Goal: Navigation & Orientation: Find specific page/section

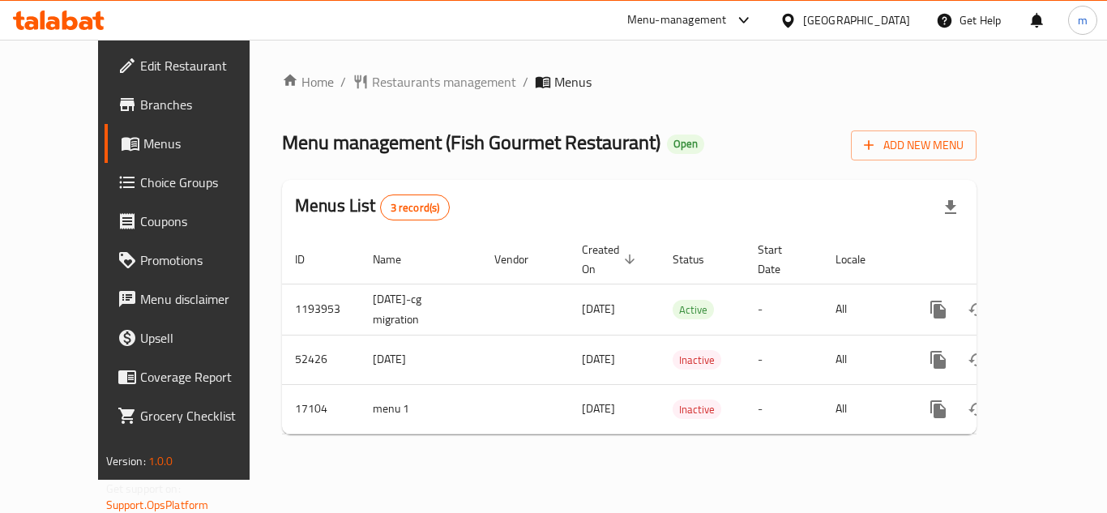
click at [73, 19] on icon at bounding box center [69, 20] width 15 height 19
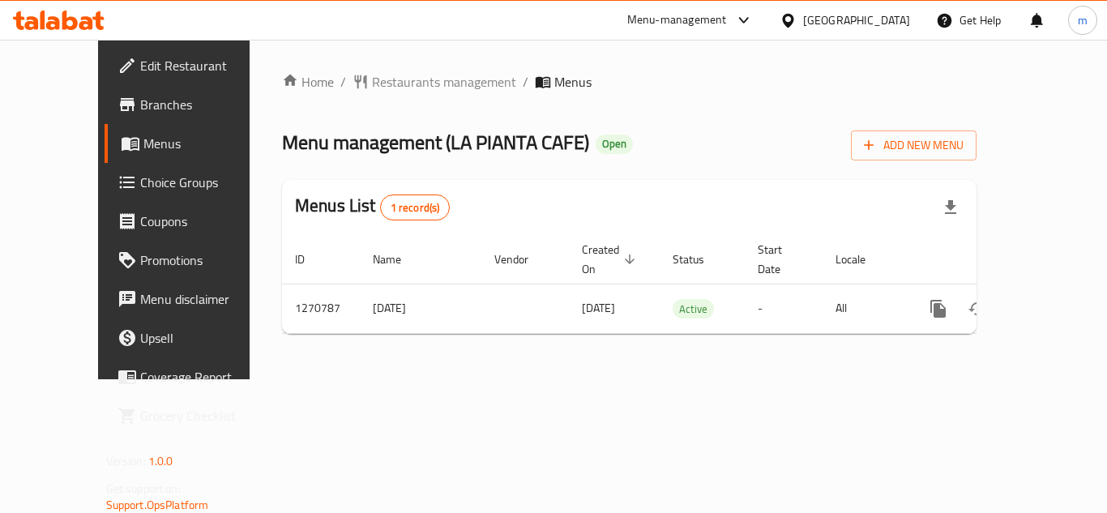
click at [50, 13] on icon at bounding box center [59, 20] width 92 height 19
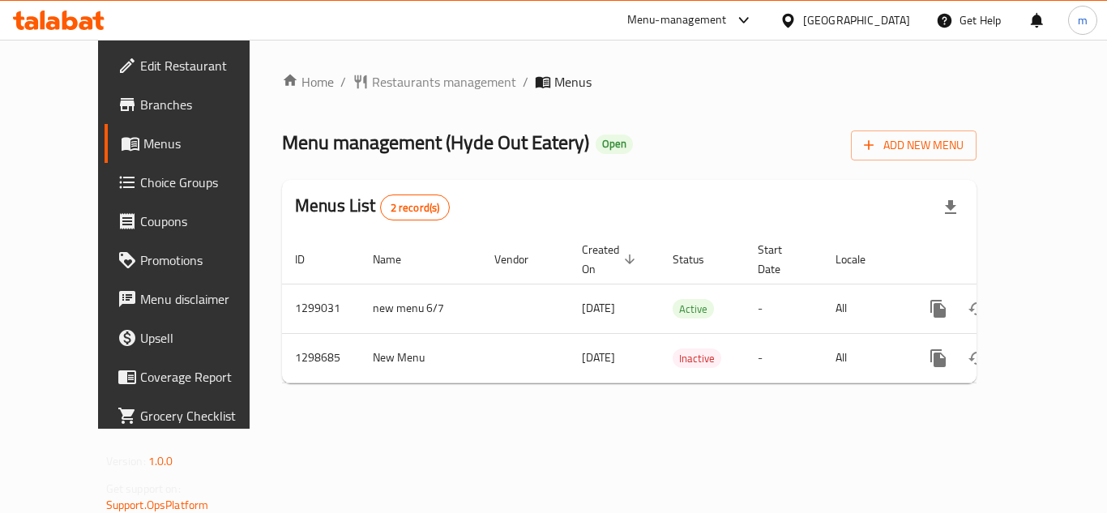
click at [67, 24] on icon at bounding box center [59, 20] width 92 height 19
click at [100, 22] on icon at bounding box center [59, 20] width 92 height 19
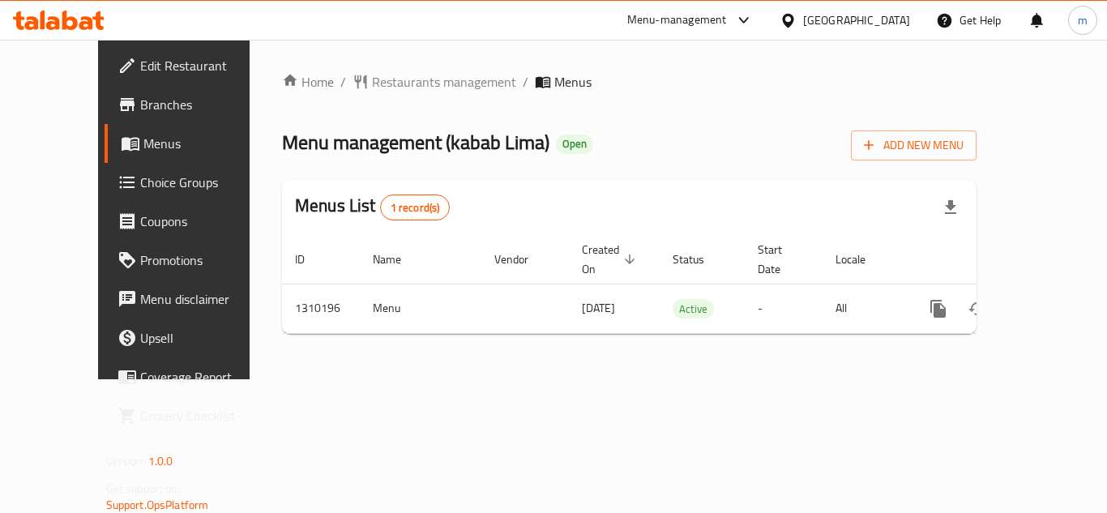
click at [28, 28] on icon at bounding box center [31, 23] width 14 height 14
click at [58, 28] on icon at bounding box center [53, 23] width 14 height 14
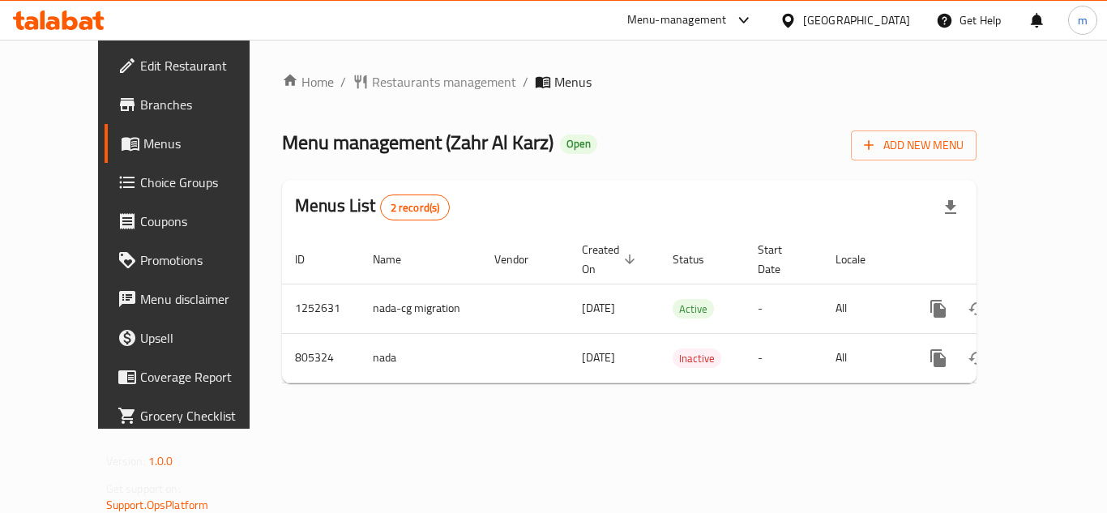
click at [96, 19] on icon at bounding box center [97, 20] width 11 height 19
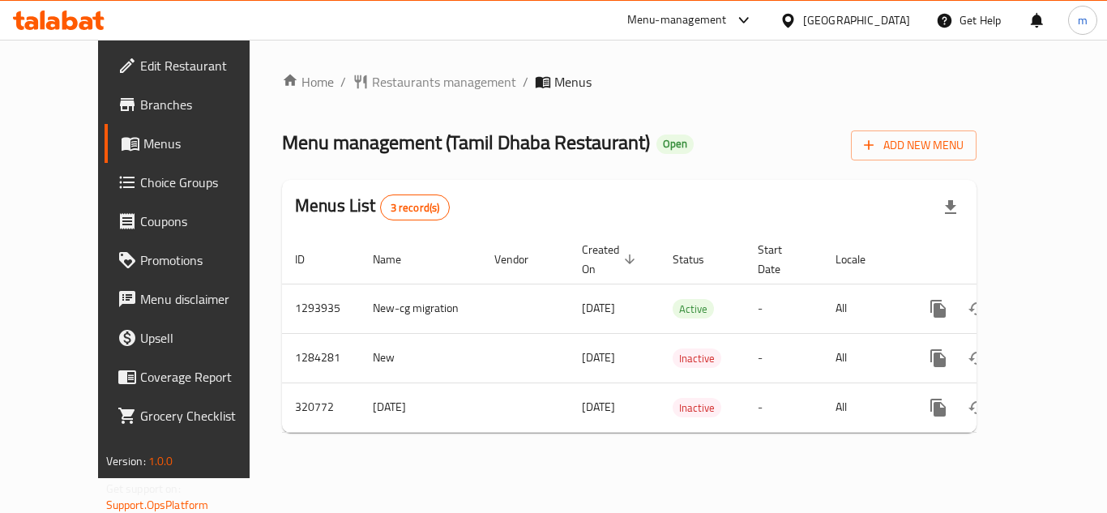
click at [78, 9] on div at bounding box center [59, 20] width 118 height 32
click at [78, 26] on icon at bounding box center [59, 20] width 92 height 19
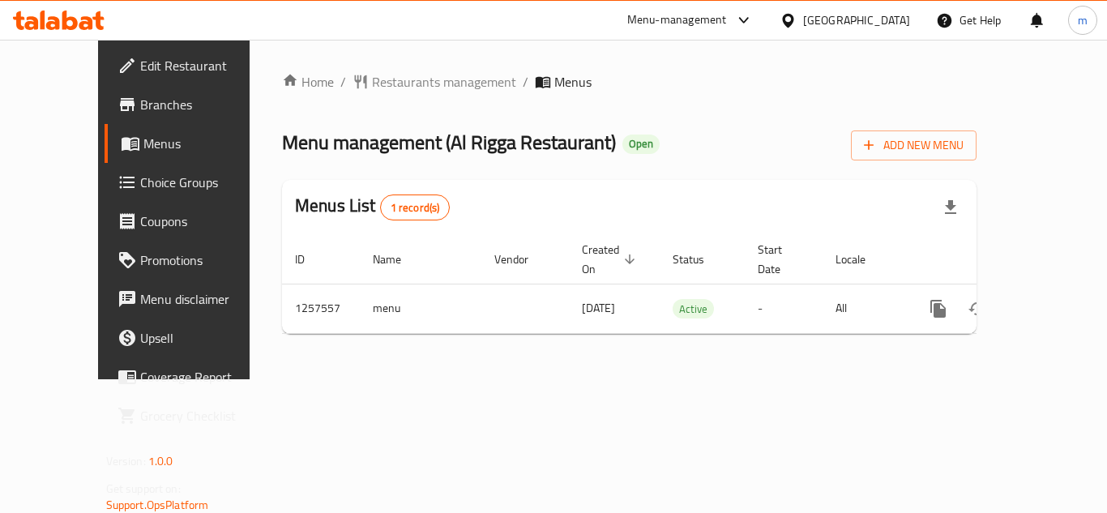
click at [79, 26] on icon at bounding box center [86, 23] width 14 height 14
click at [44, 15] on icon at bounding box center [43, 20] width 5 height 19
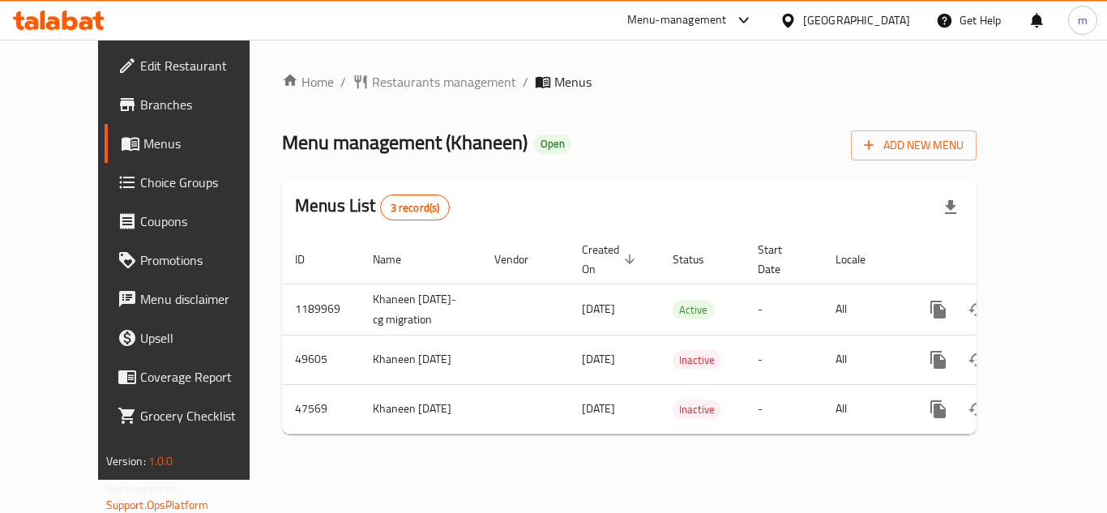
click at [84, 23] on icon at bounding box center [86, 23] width 14 height 14
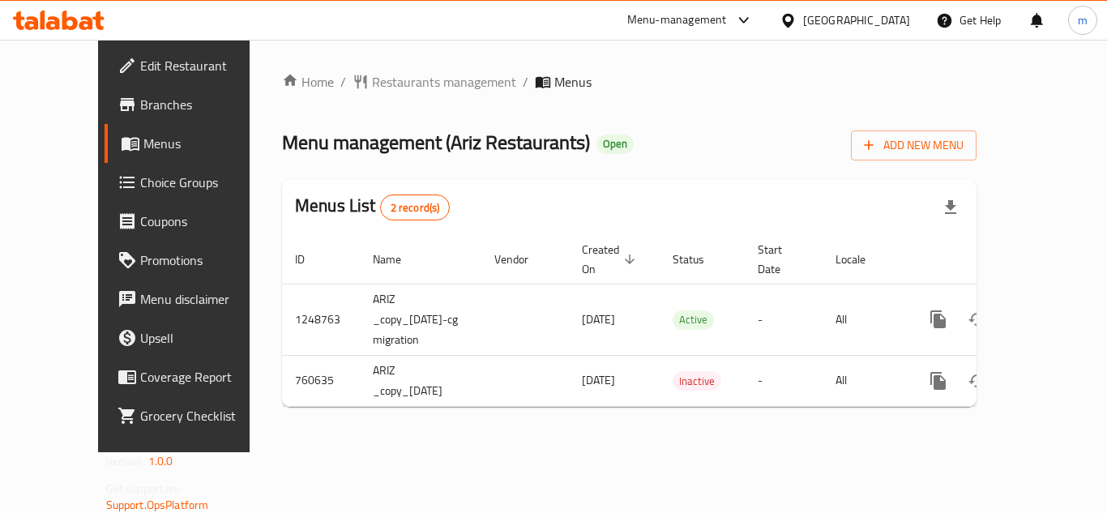
click at [41, 12] on icon at bounding box center [43, 20] width 5 height 19
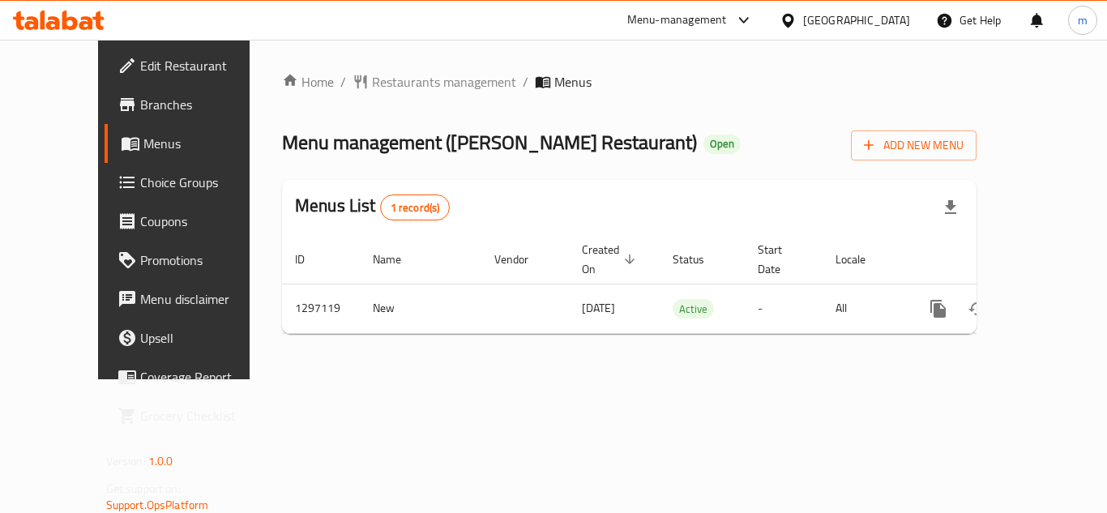
click at [93, 6] on div at bounding box center [59, 20] width 118 height 32
click at [79, 18] on icon at bounding box center [59, 20] width 92 height 19
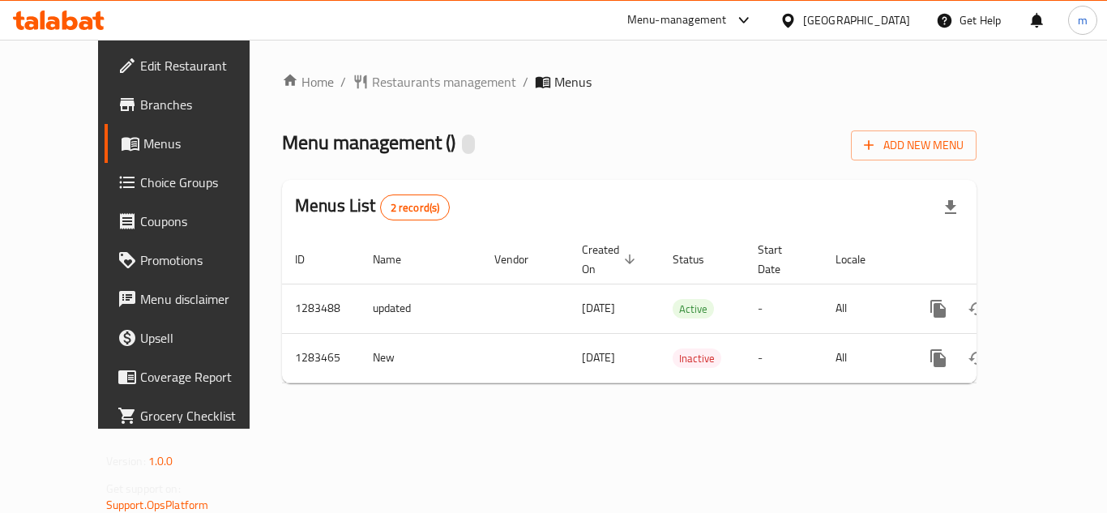
click at [75, 19] on icon at bounding box center [69, 20] width 15 height 19
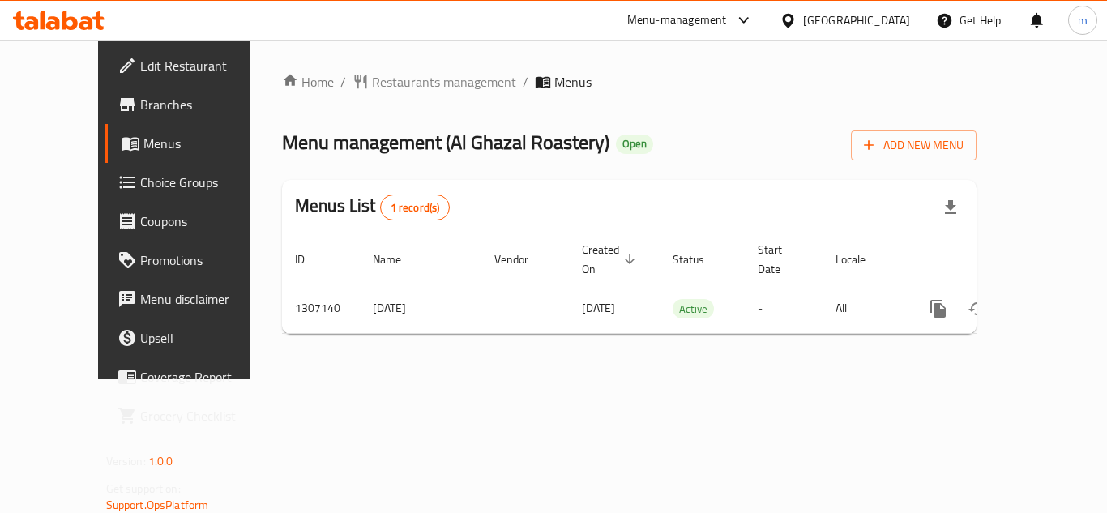
click at [44, 32] on div at bounding box center [59, 20] width 118 height 32
click at [91, 32] on div at bounding box center [59, 20] width 118 height 32
click at [79, 24] on icon at bounding box center [86, 23] width 14 height 14
click at [45, 8] on div at bounding box center [59, 20] width 118 height 32
click at [67, 20] on icon at bounding box center [69, 20] width 15 height 19
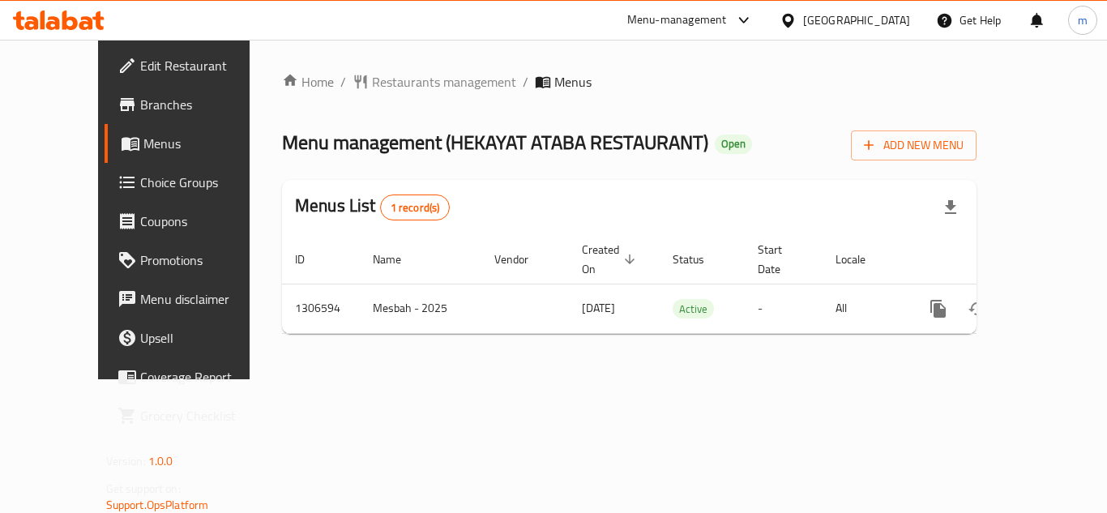
click at [58, 33] on div at bounding box center [59, 20] width 118 height 32
click at [94, 13] on icon at bounding box center [59, 20] width 92 height 19
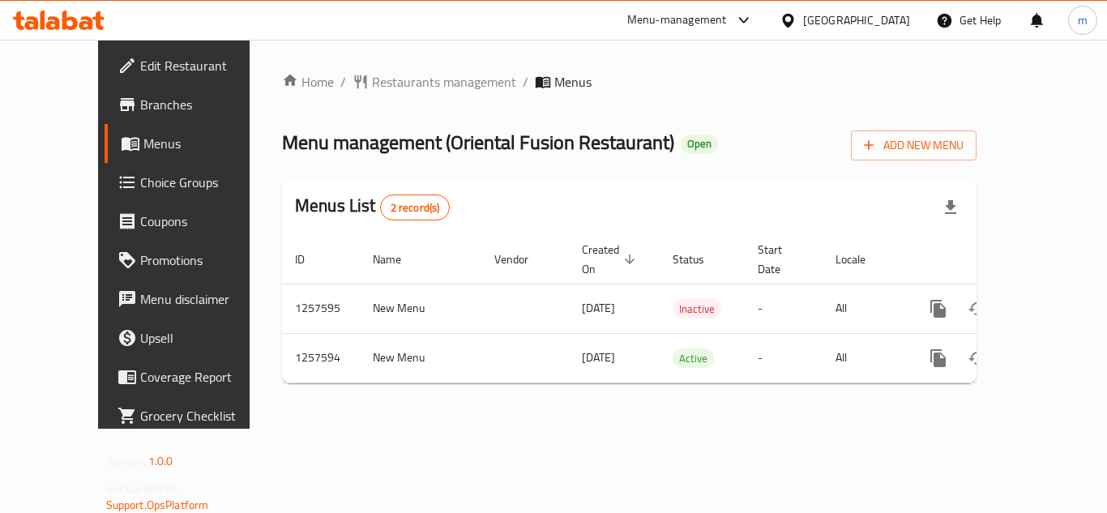
click at [48, 6] on div at bounding box center [59, 20] width 118 height 32
click at [74, 23] on icon at bounding box center [69, 20] width 15 height 19
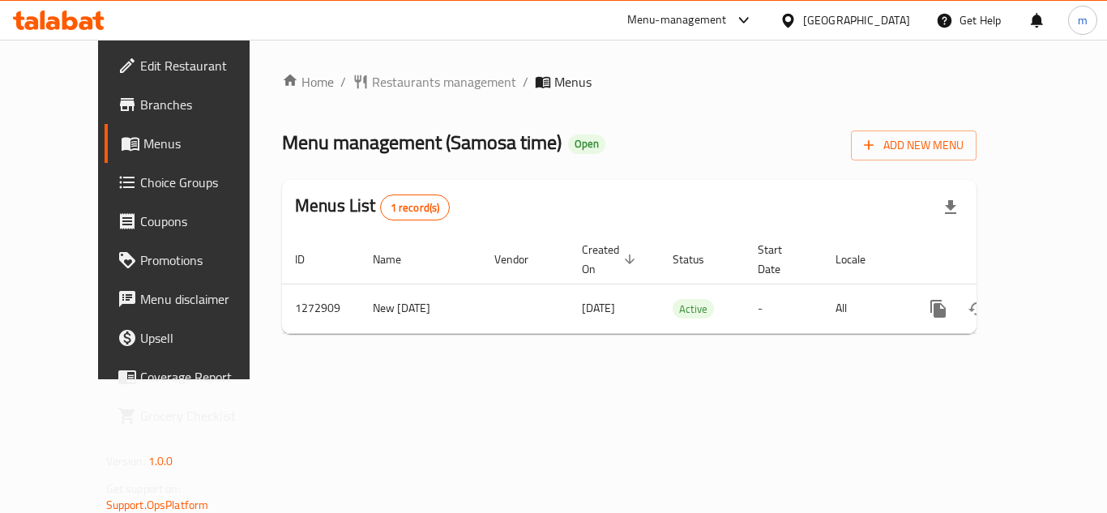
click at [86, 41] on ul "Edit Restaurant Branches Menus Choice Groups Coupons Promotions Menu disclaimer…" at bounding box center [184, 241] width 197 height 402
click at [73, 23] on icon at bounding box center [59, 20] width 92 height 19
